Goal: Communication & Community: Answer question/provide support

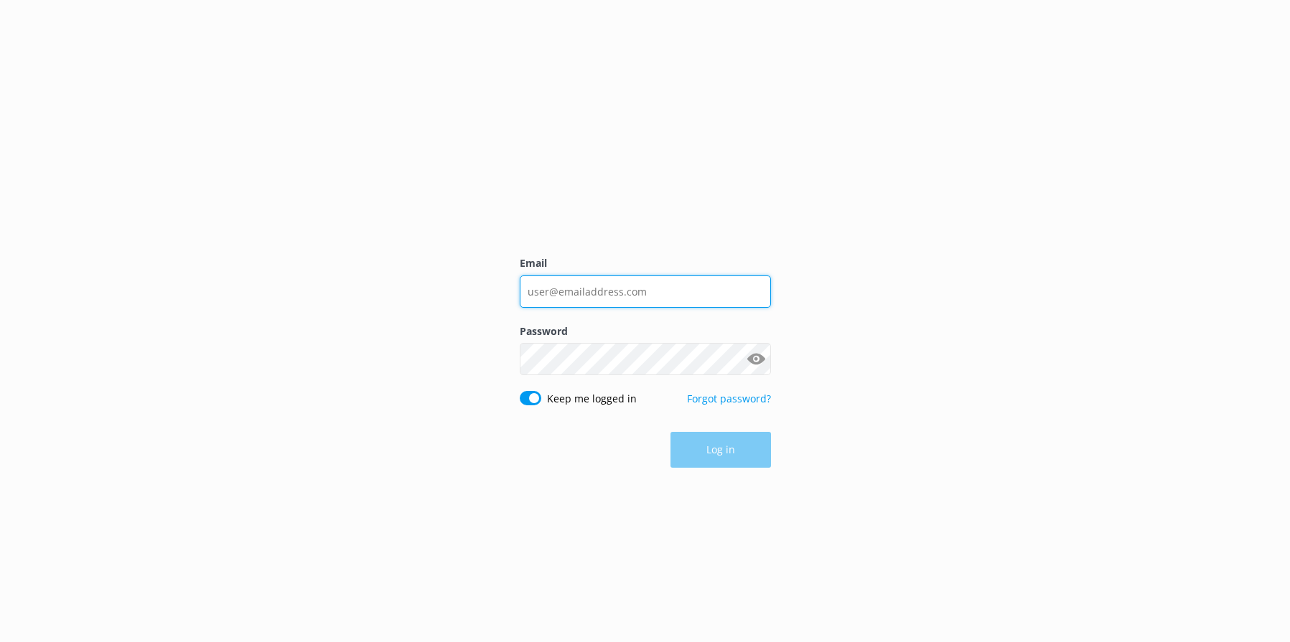
type input "[EMAIL_ADDRESS][DOMAIN_NAME]"
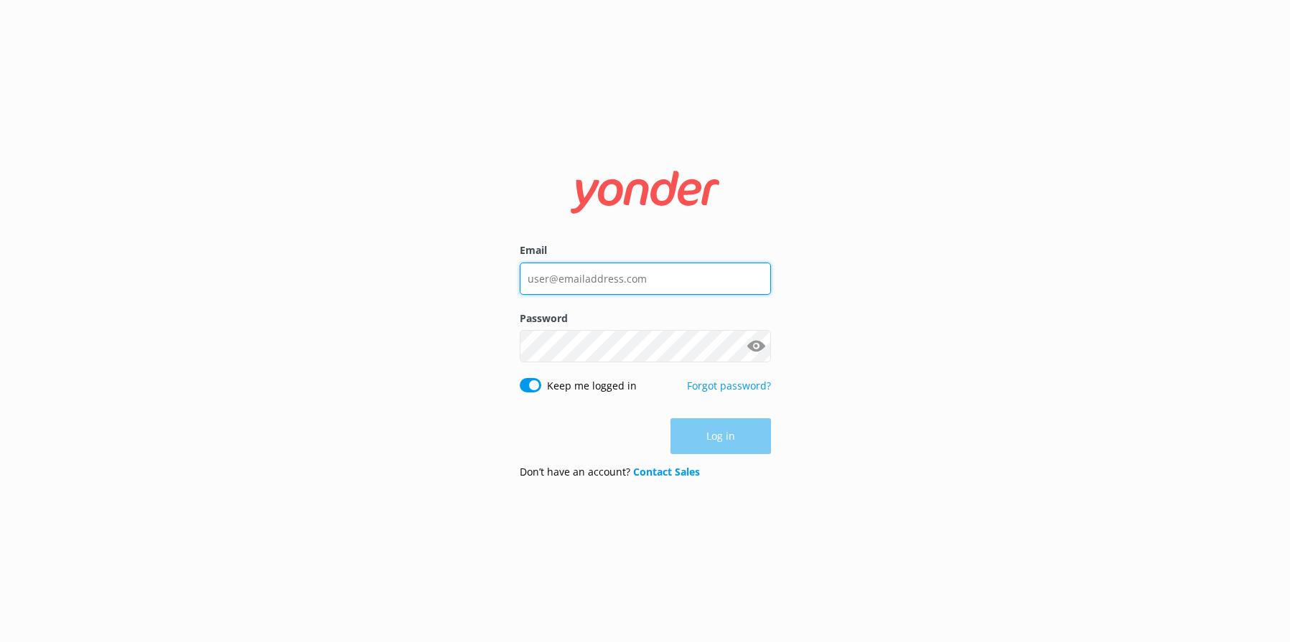
type input "[EMAIL_ADDRESS][DOMAIN_NAME]"
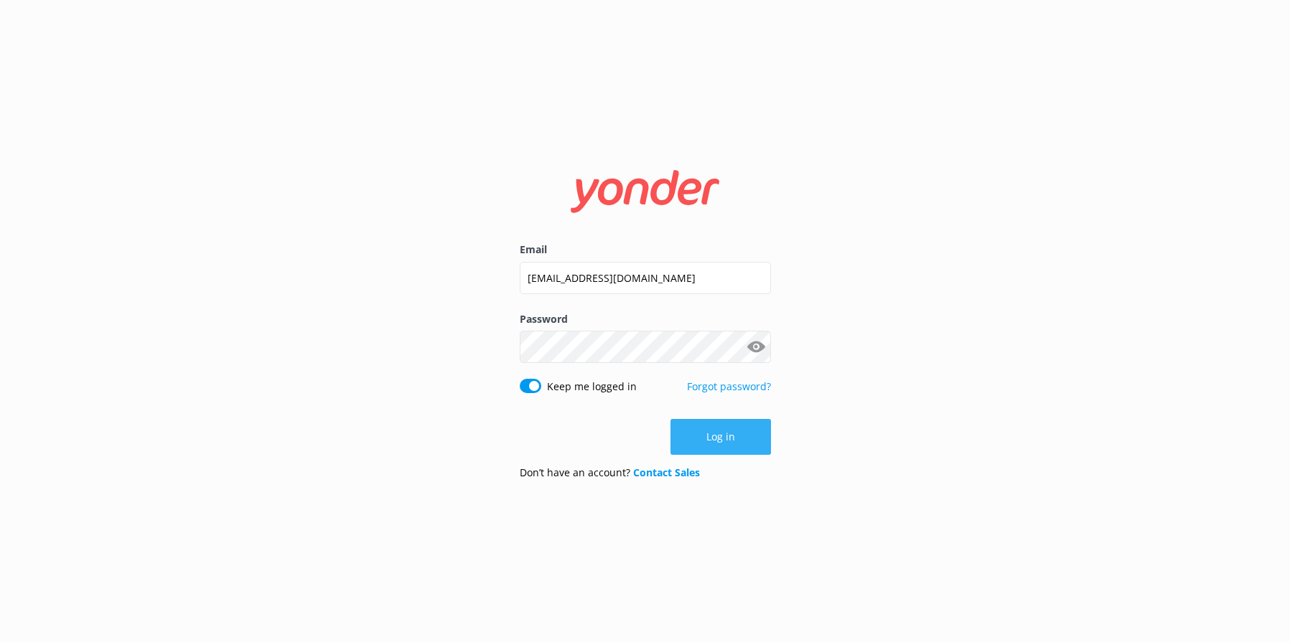
click at [722, 432] on div "Log in" at bounding box center [645, 437] width 251 height 36
click at [722, 442] on button "Log in" at bounding box center [720, 437] width 100 height 36
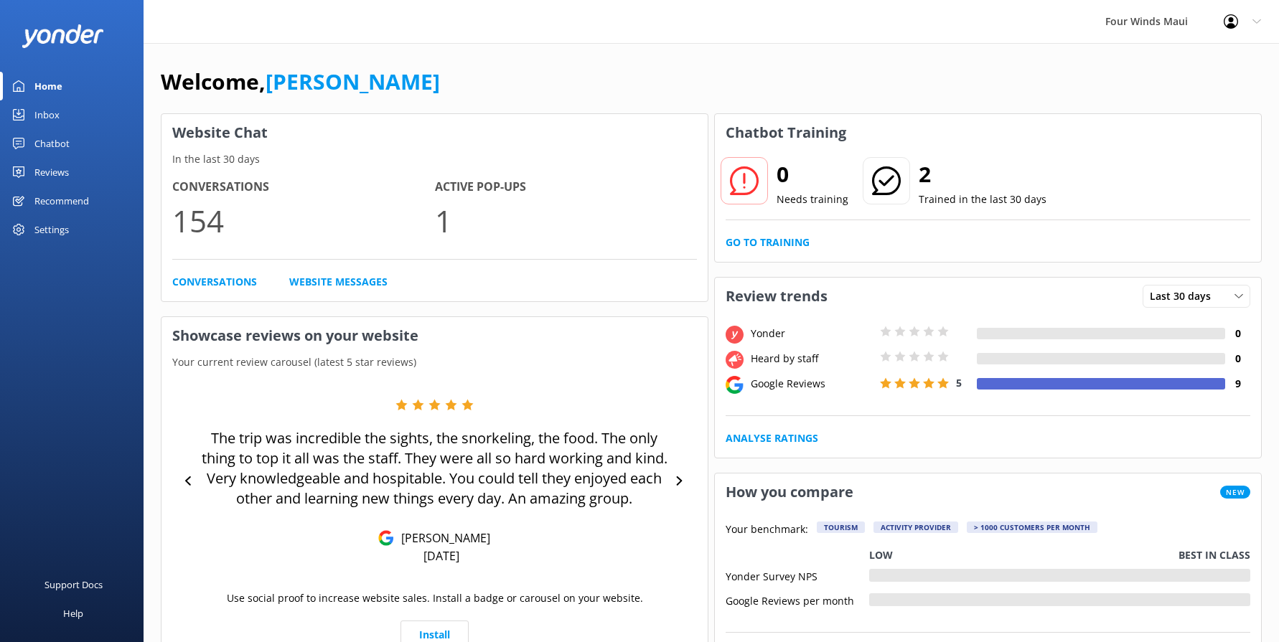
click at [47, 116] on div "Inbox" at bounding box center [46, 114] width 25 height 29
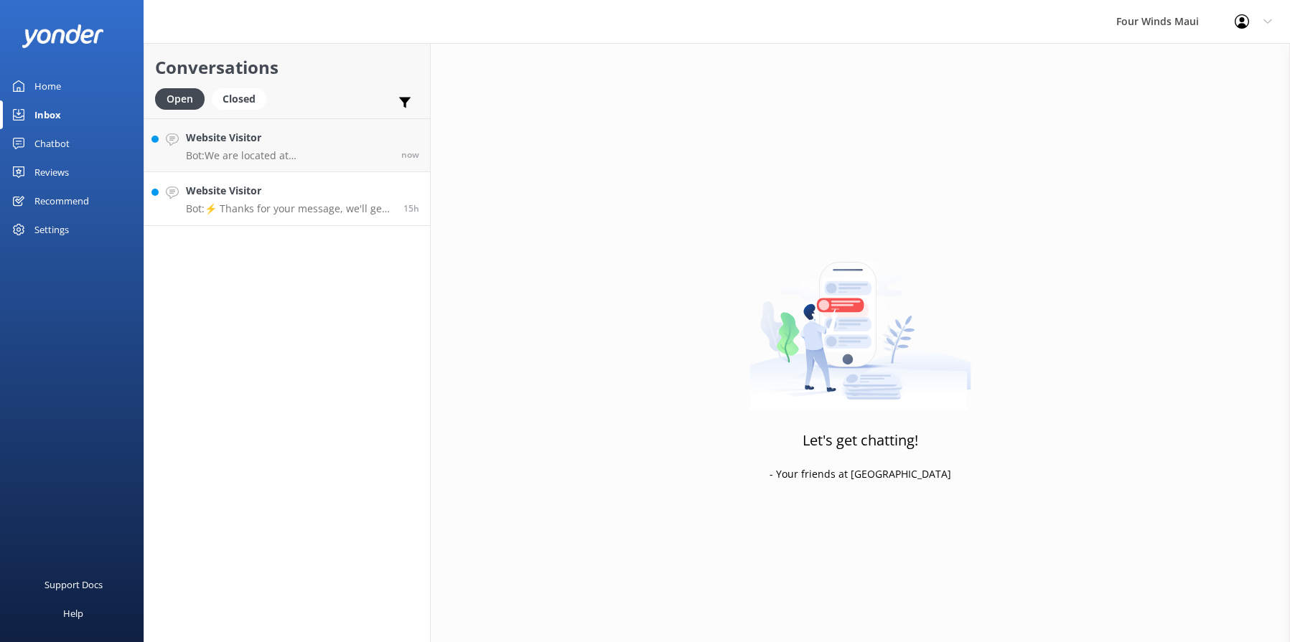
click at [322, 212] on p "Bot: ⚡ Thanks for your message, we'll get back to you as soon as we can. Feel f…" at bounding box center [289, 208] width 207 height 13
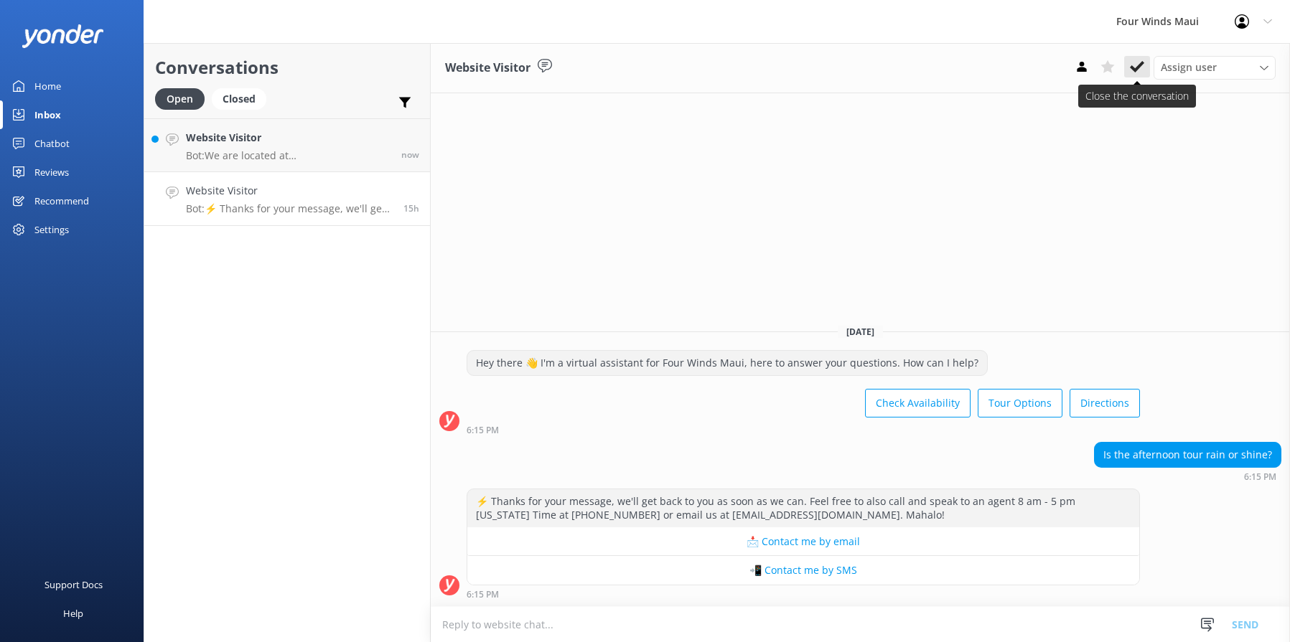
click at [1136, 74] on button at bounding box center [1137, 67] width 26 height 22
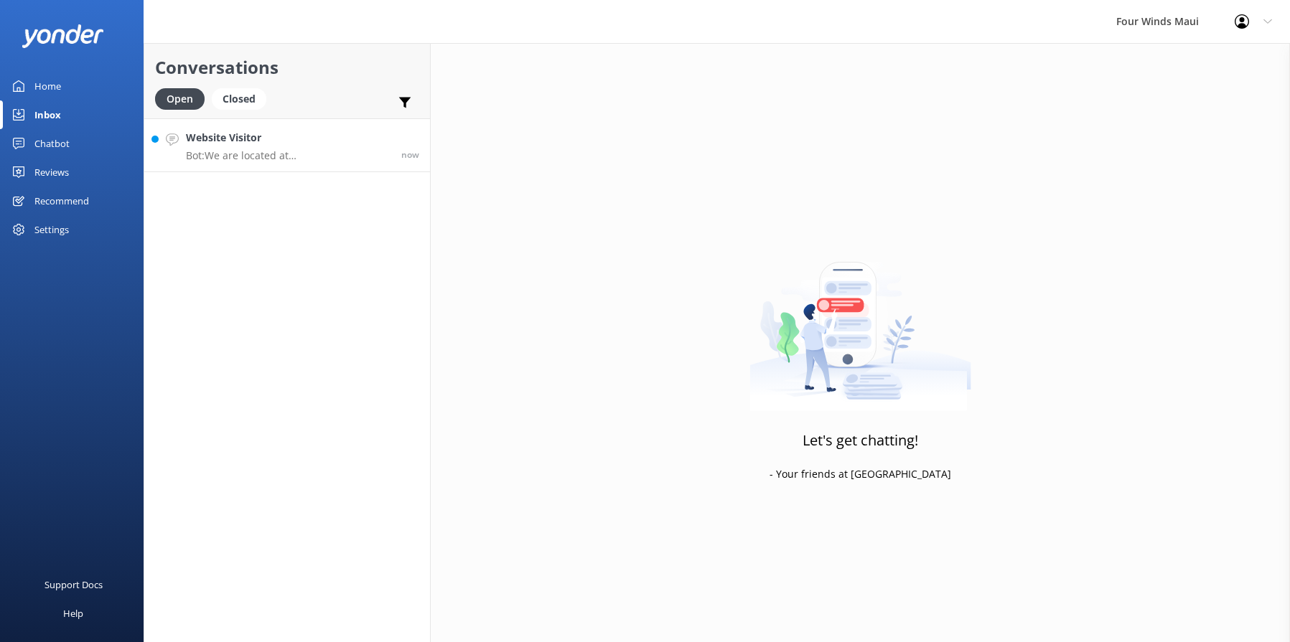
click at [297, 145] on h4 "Website Visitor" at bounding box center [288, 138] width 205 height 16
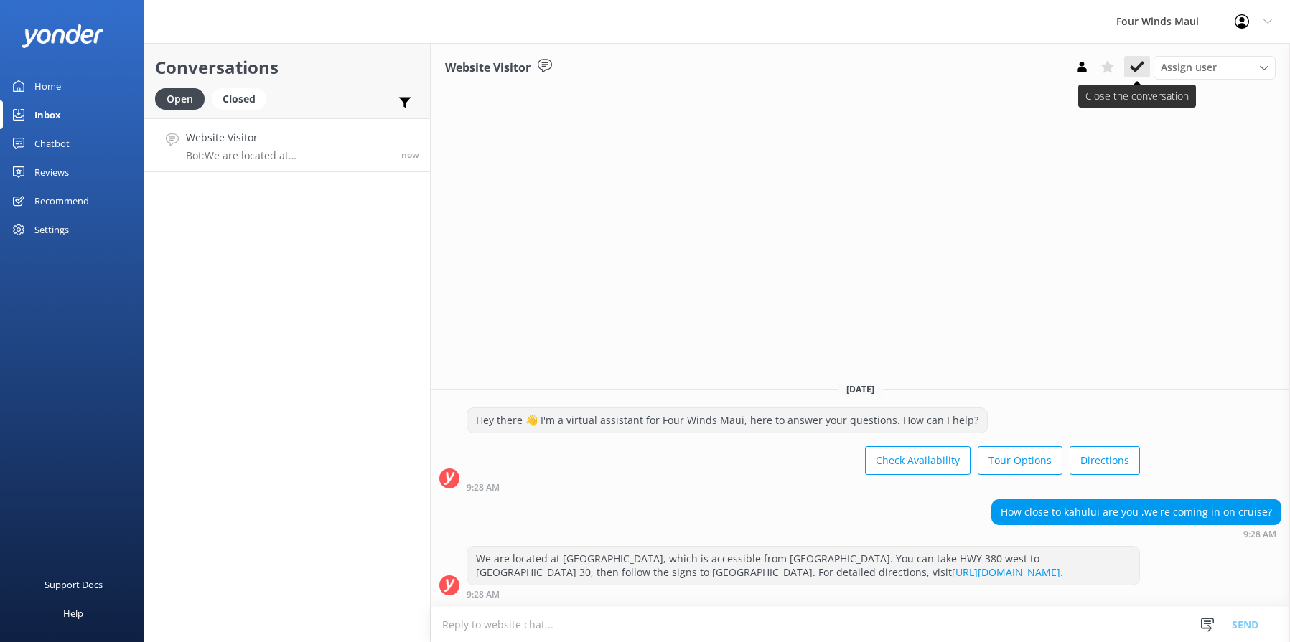
click at [1134, 67] on icon at bounding box center [1137, 67] width 14 height 14
